Goal: Transaction & Acquisition: Purchase product/service

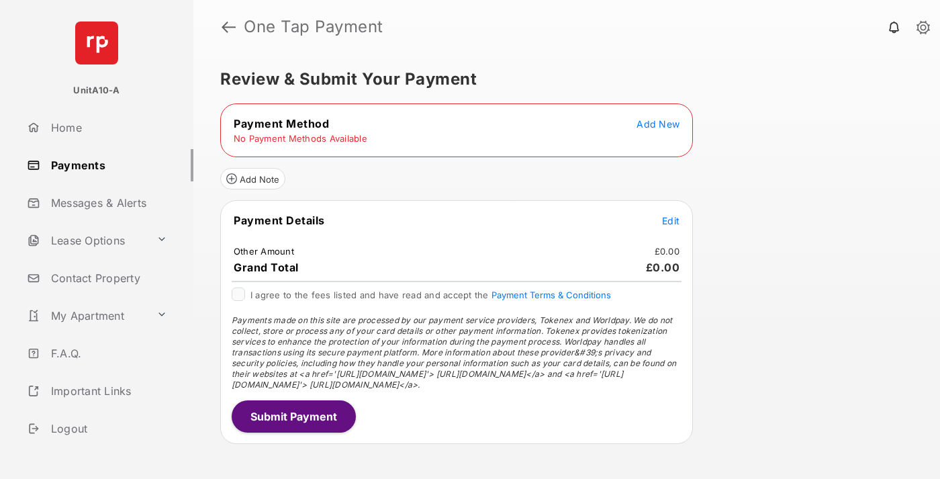
click at [658, 124] on span "Add New" at bounding box center [657, 123] width 43 height 11
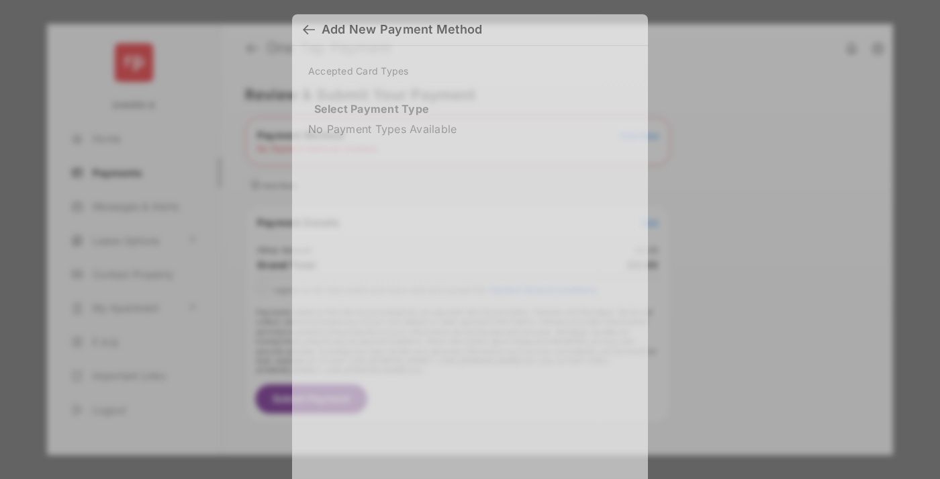
scroll to position [11, 0]
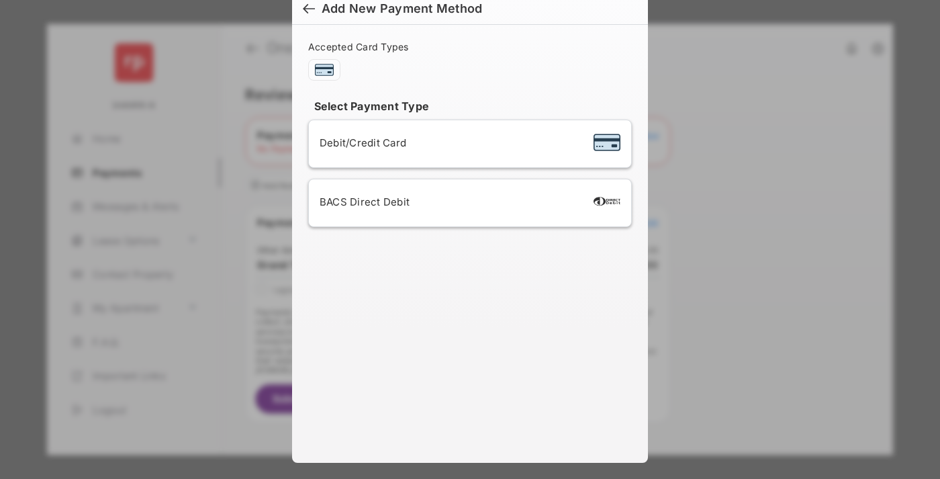
click at [359, 142] on span "Debit/Credit Card" at bounding box center [363, 142] width 87 height 13
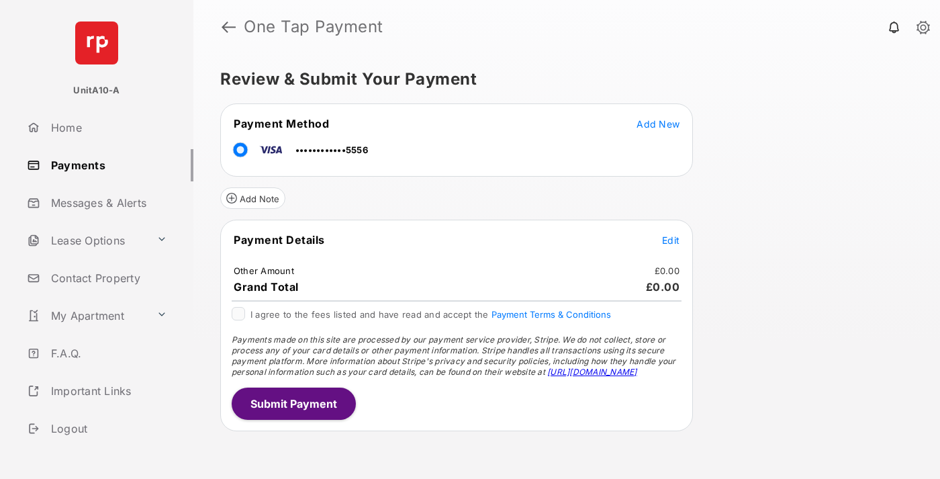
click at [671, 240] on span "Edit" at bounding box center [670, 239] width 17 height 11
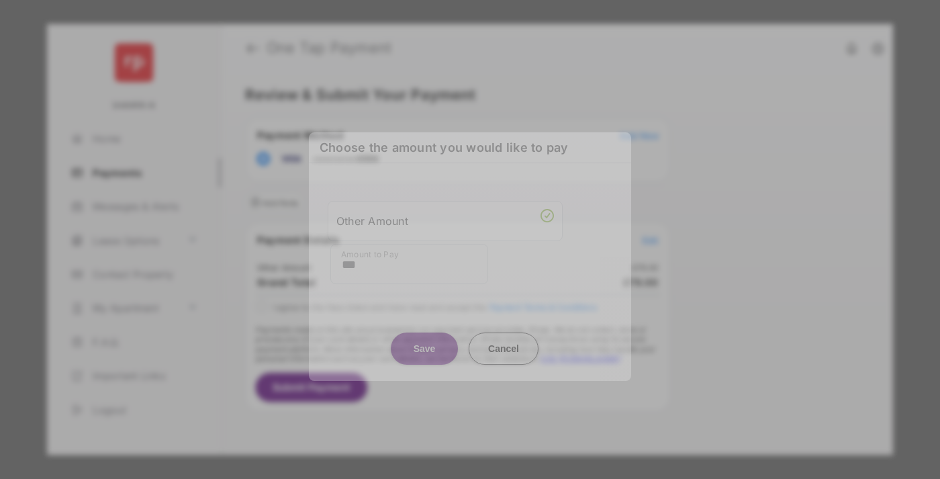
type input "***"
click at [424, 341] on button "Save" at bounding box center [424, 348] width 67 height 32
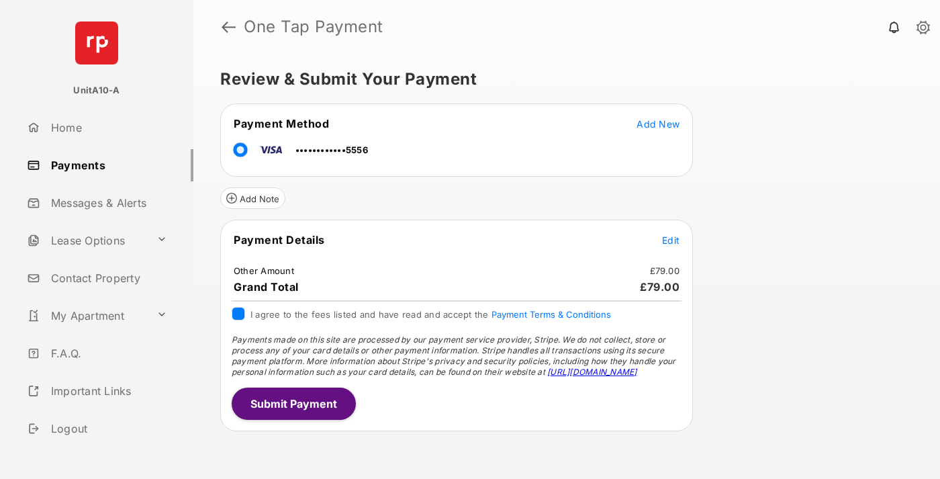
click at [293, 403] on button "Submit Payment" at bounding box center [294, 403] width 124 height 32
